Goal: Use online tool/utility: Use online tool/utility

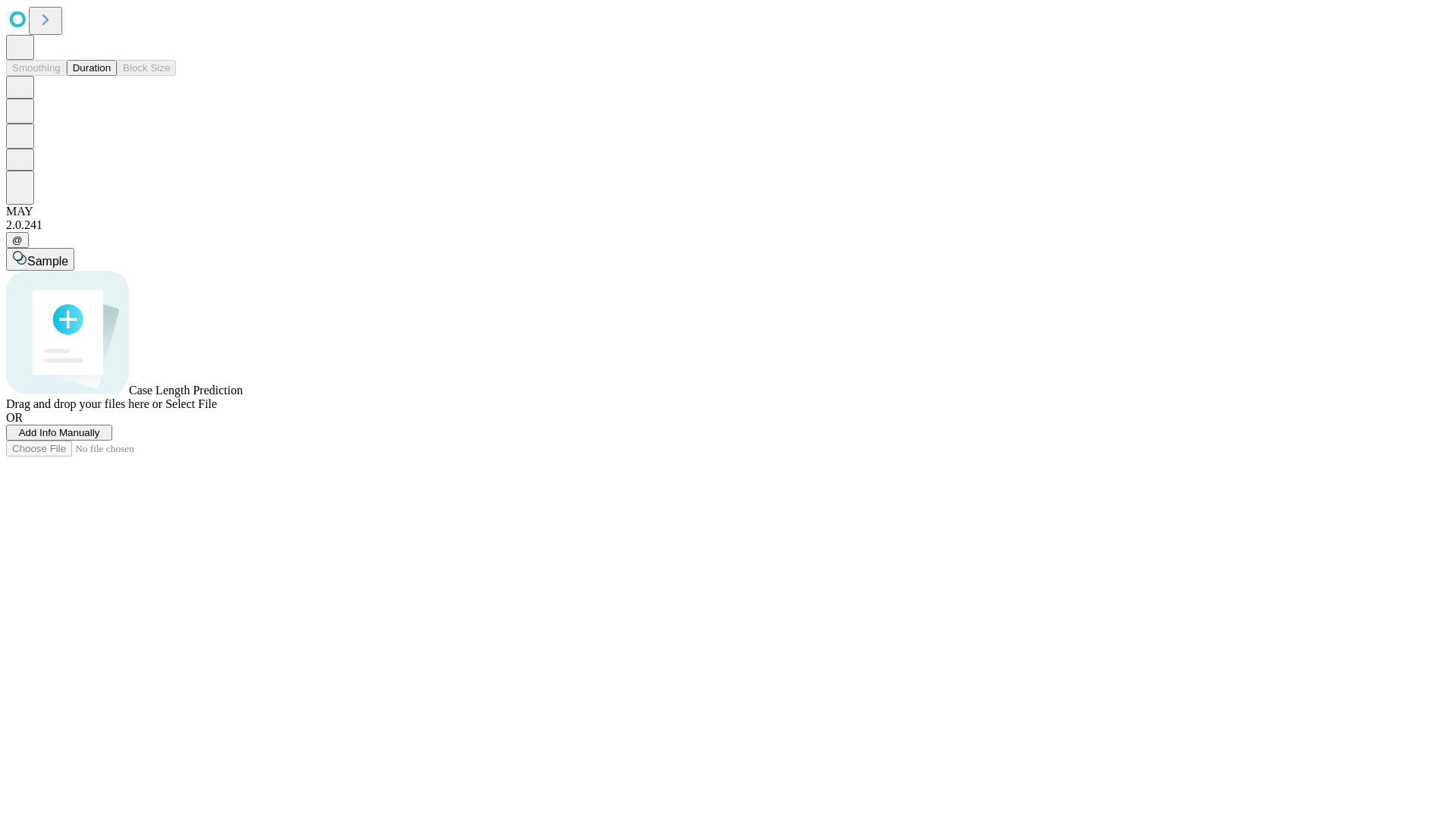
click at [111, 76] on button "Duration" at bounding box center [91, 68] width 50 height 16
click at [68, 255] on span "Sample" at bounding box center [48, 260] width 41 height 13
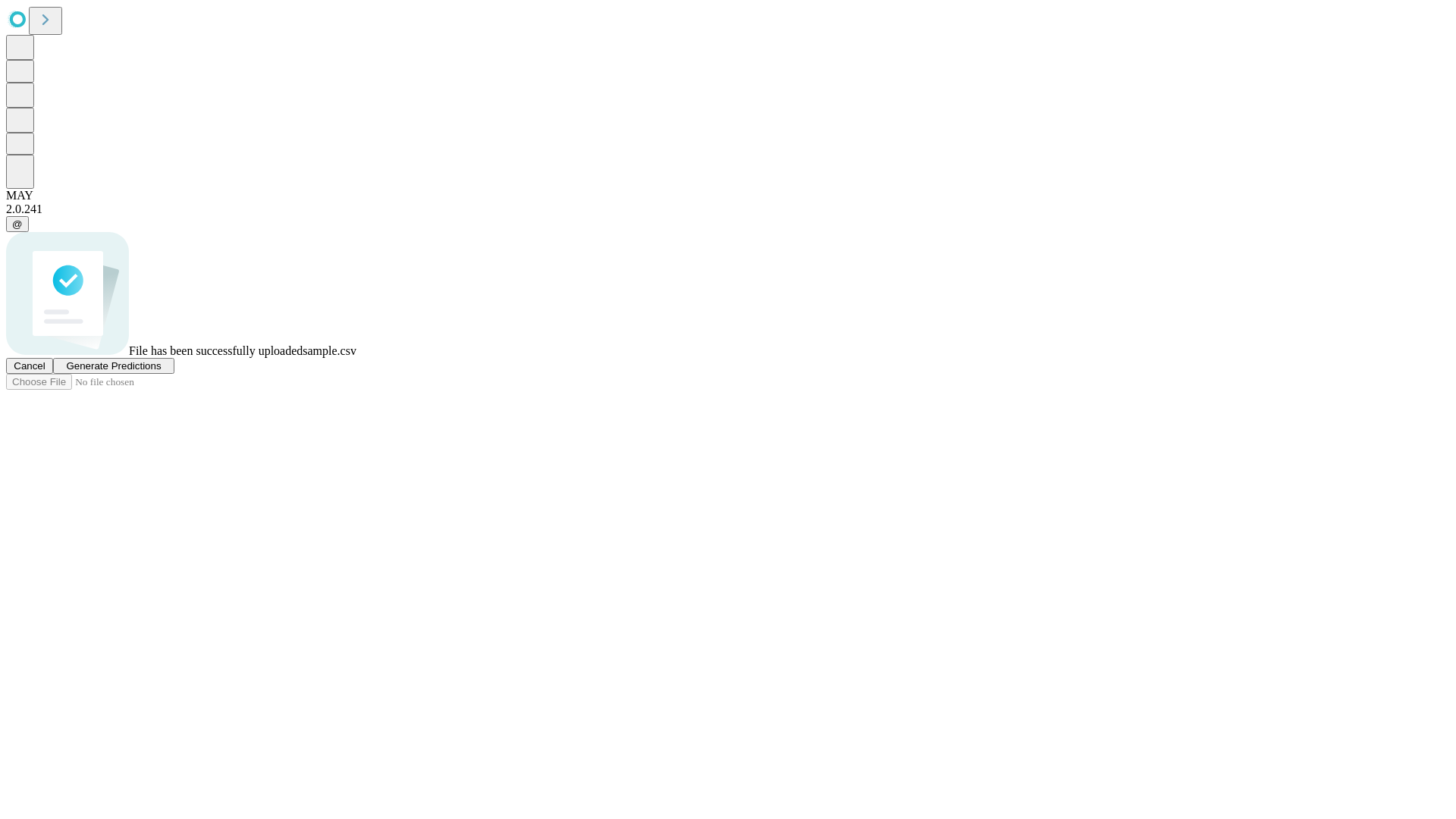
click at [160, 371] on span "Generate Predictions" at bounding box center [114, 366] width 95 height 12
